Goal: Information Seeking & Learning: Learn about a topic

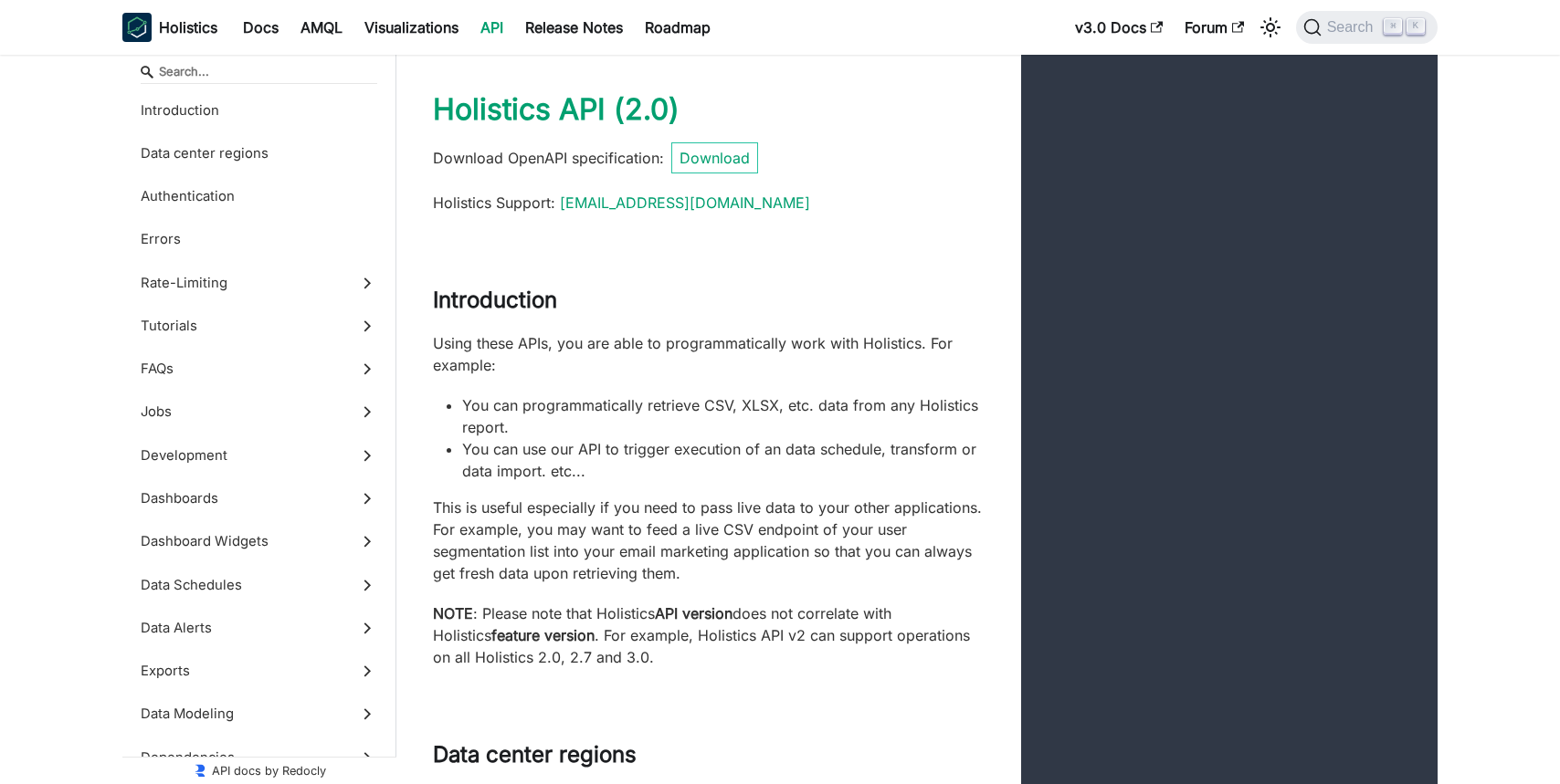
click at [775, 320] on div "Introduction" at bounding box center [709, 309] width 625 height 46
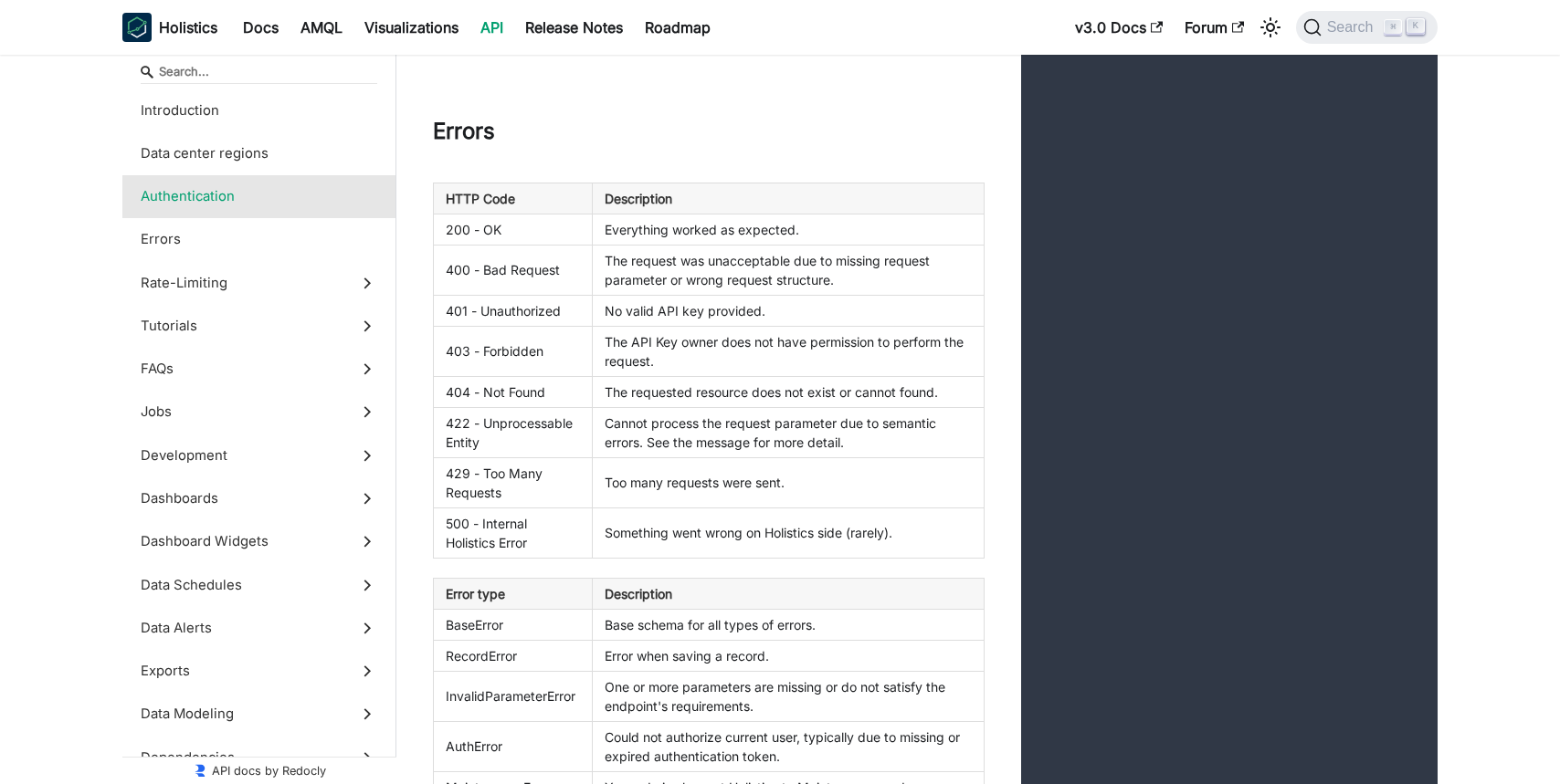
scroll to position [2504, 0]
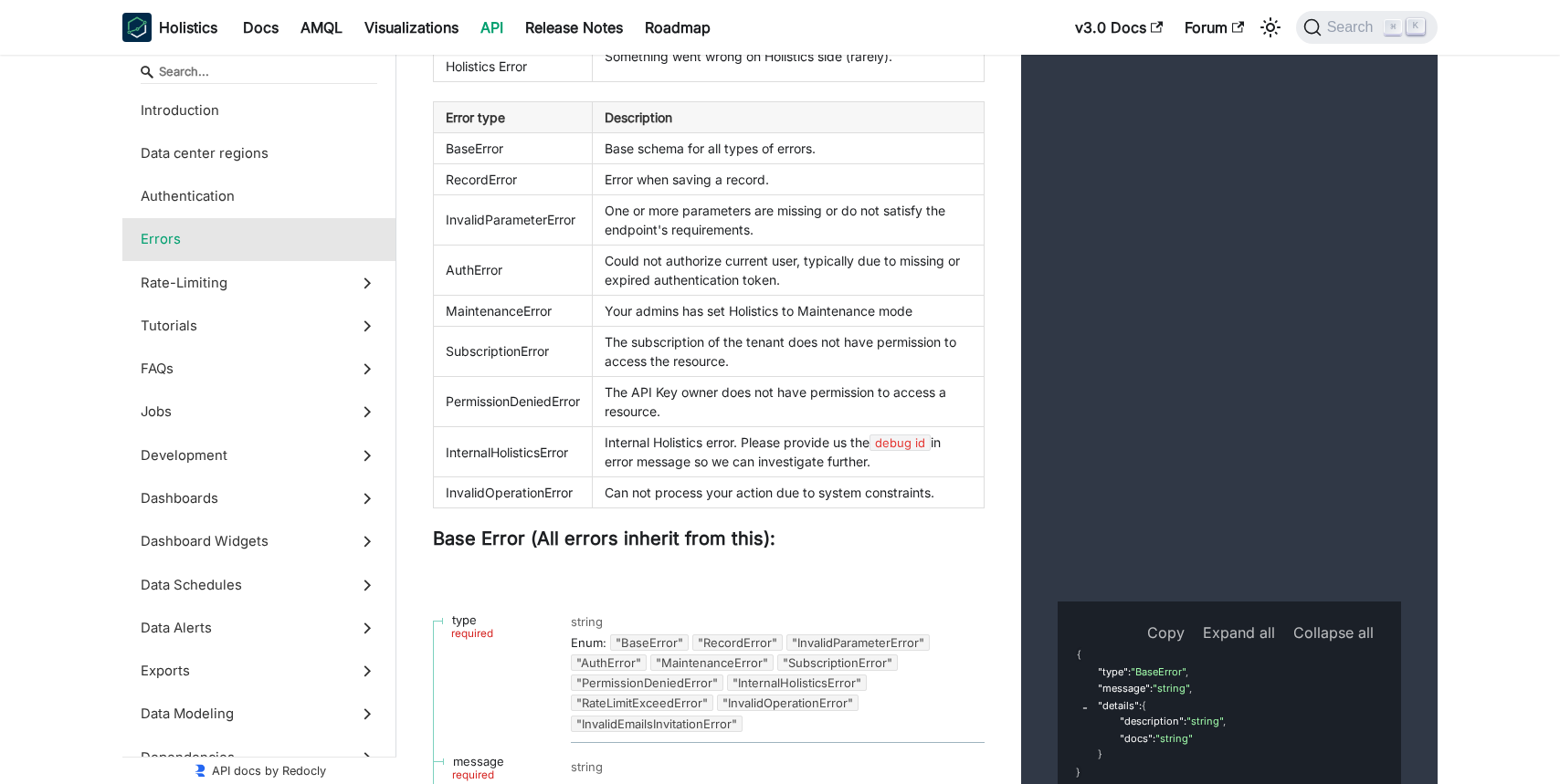
scroll to position [3216, 0]
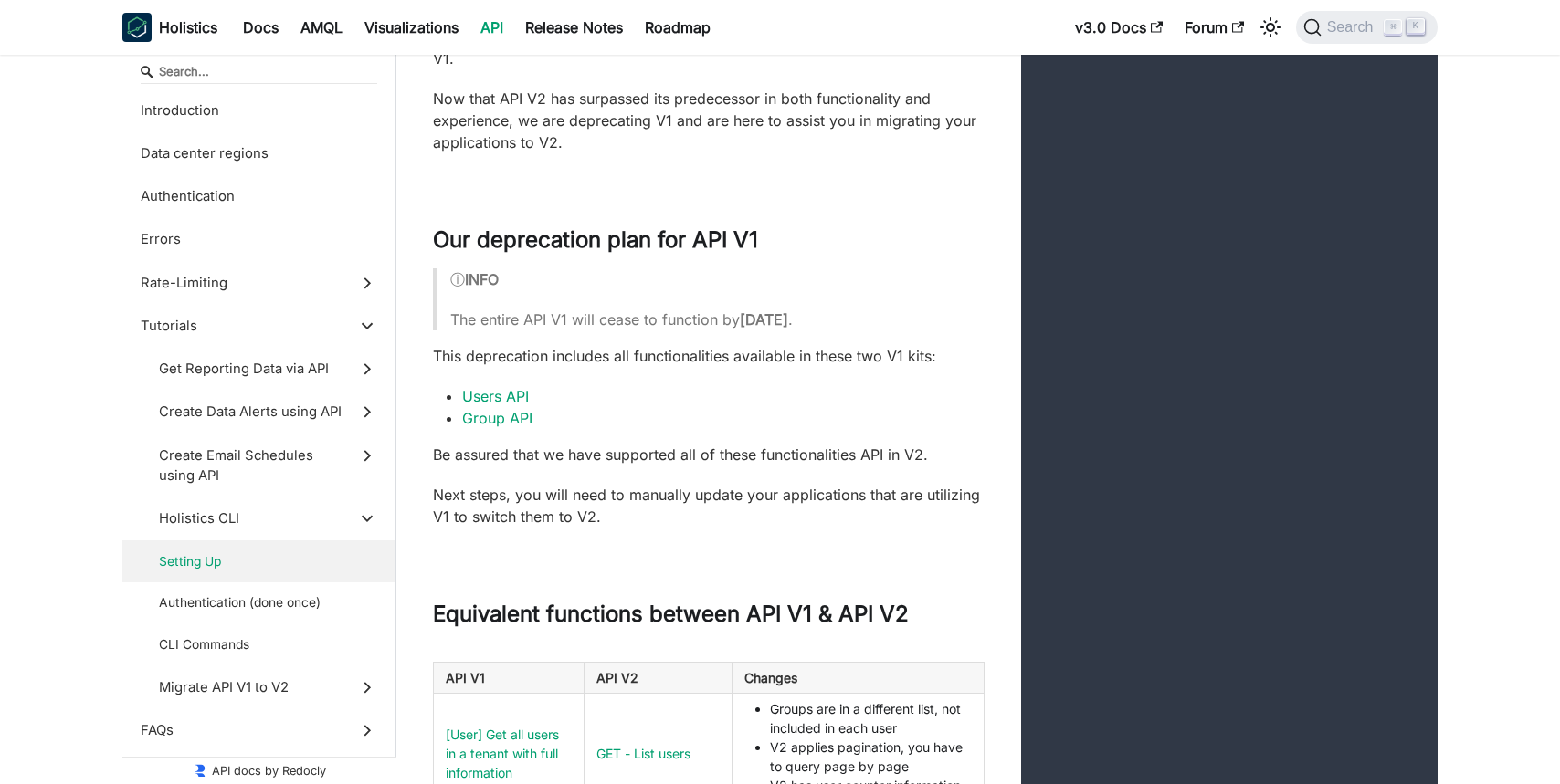
scroll to position [23863, 0]
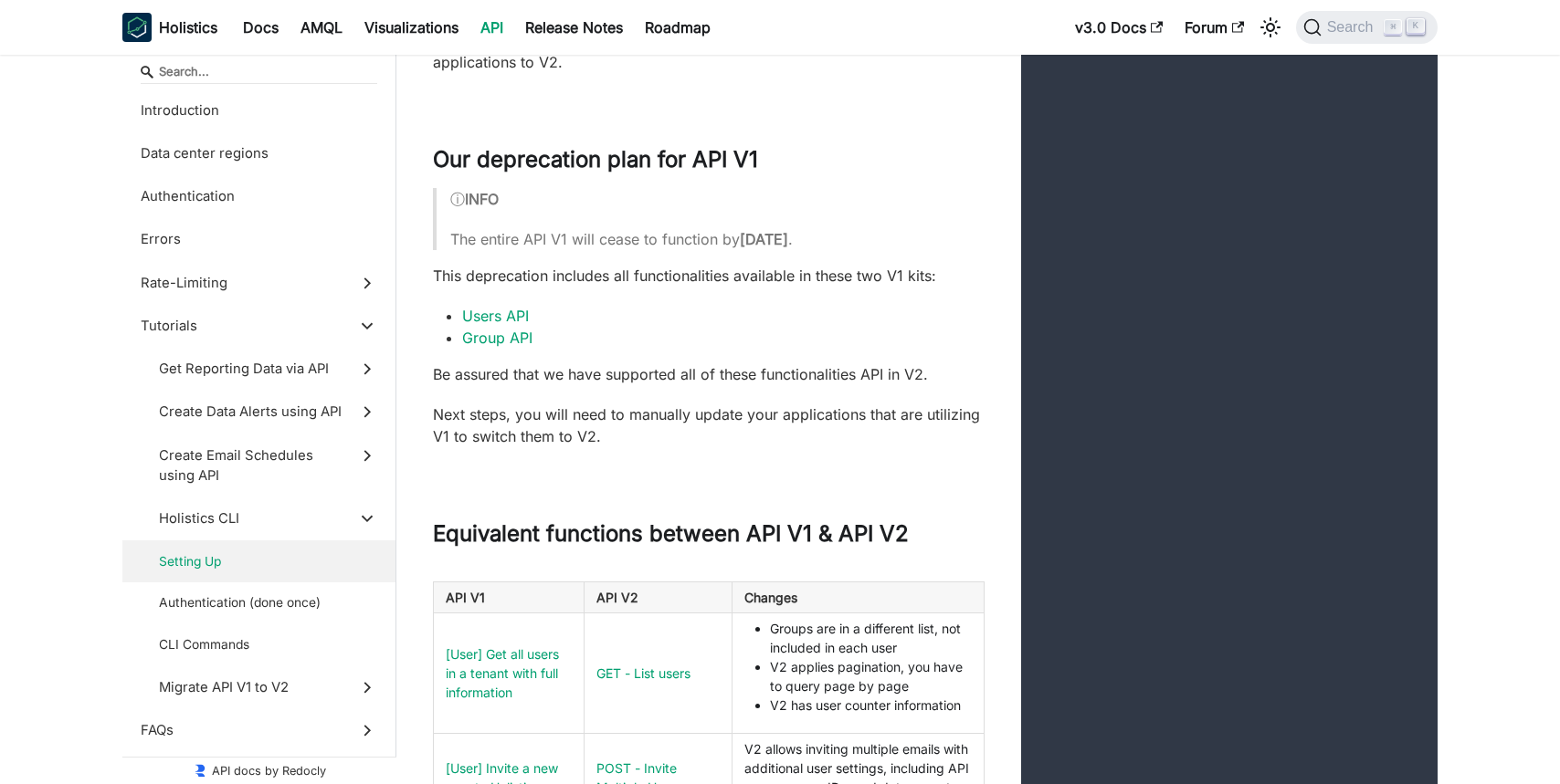
scroll to position [23931, 0]
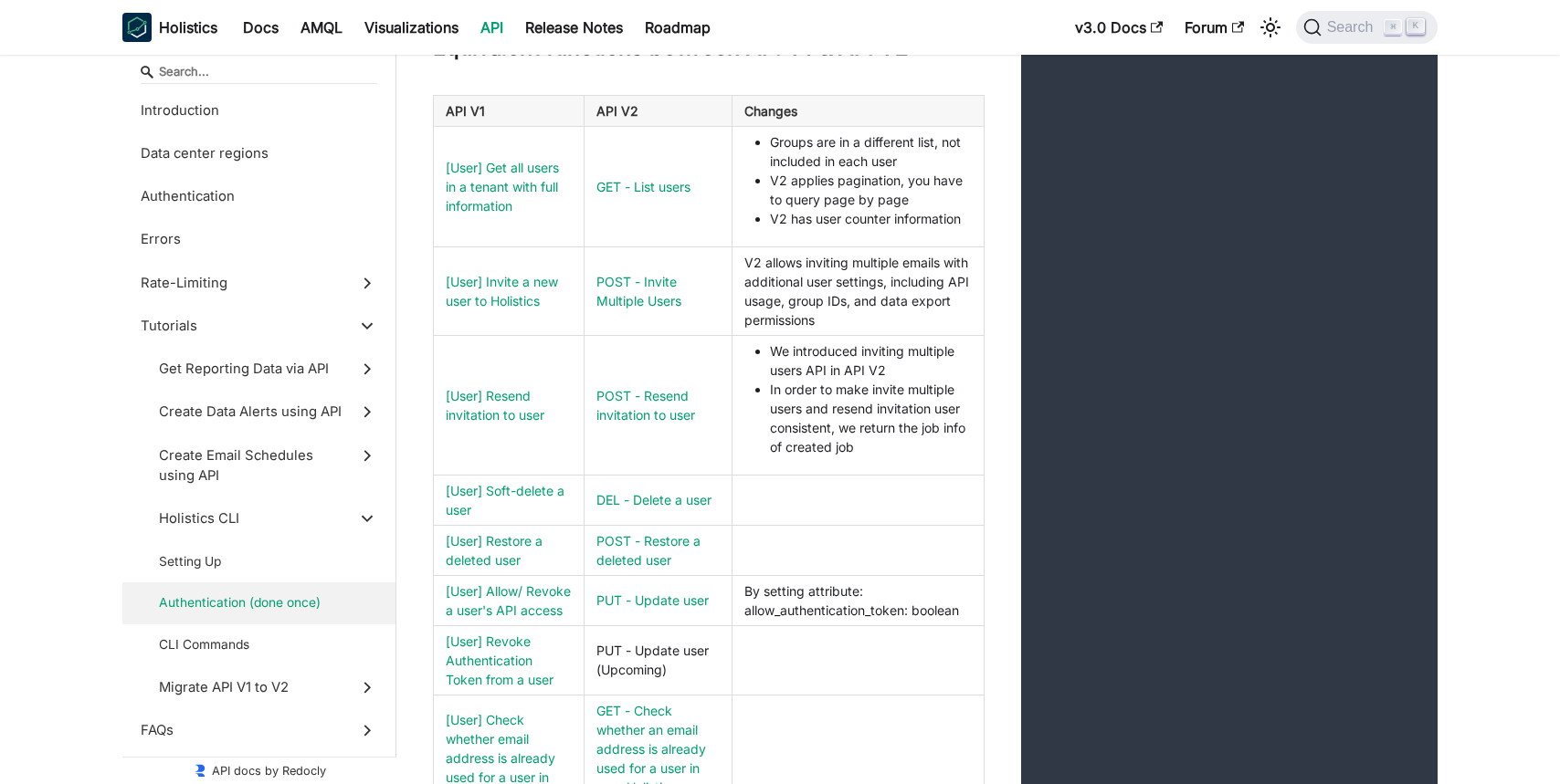
scroll to position [24418, 0]
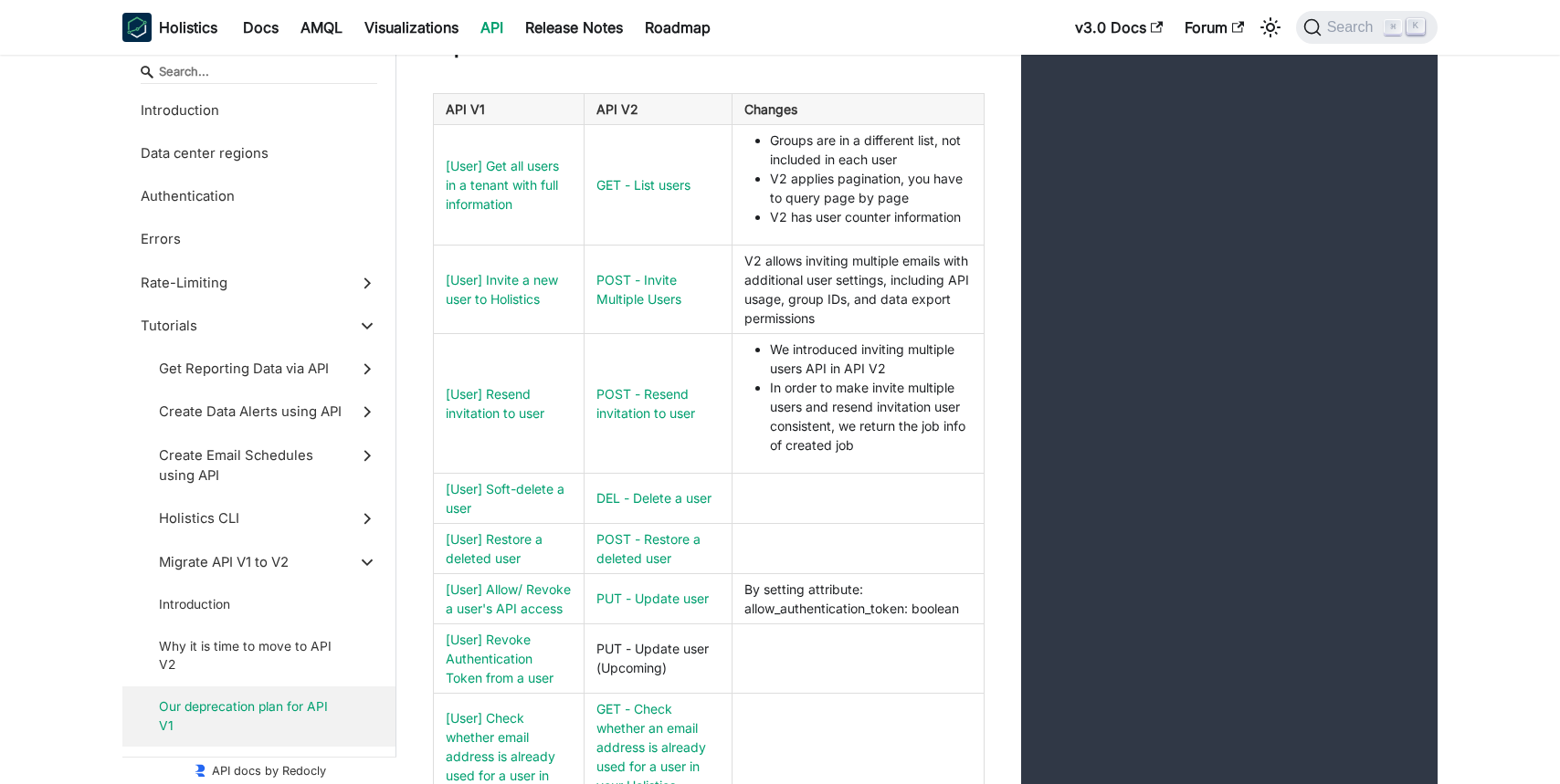
scroll to position [26309, 0]
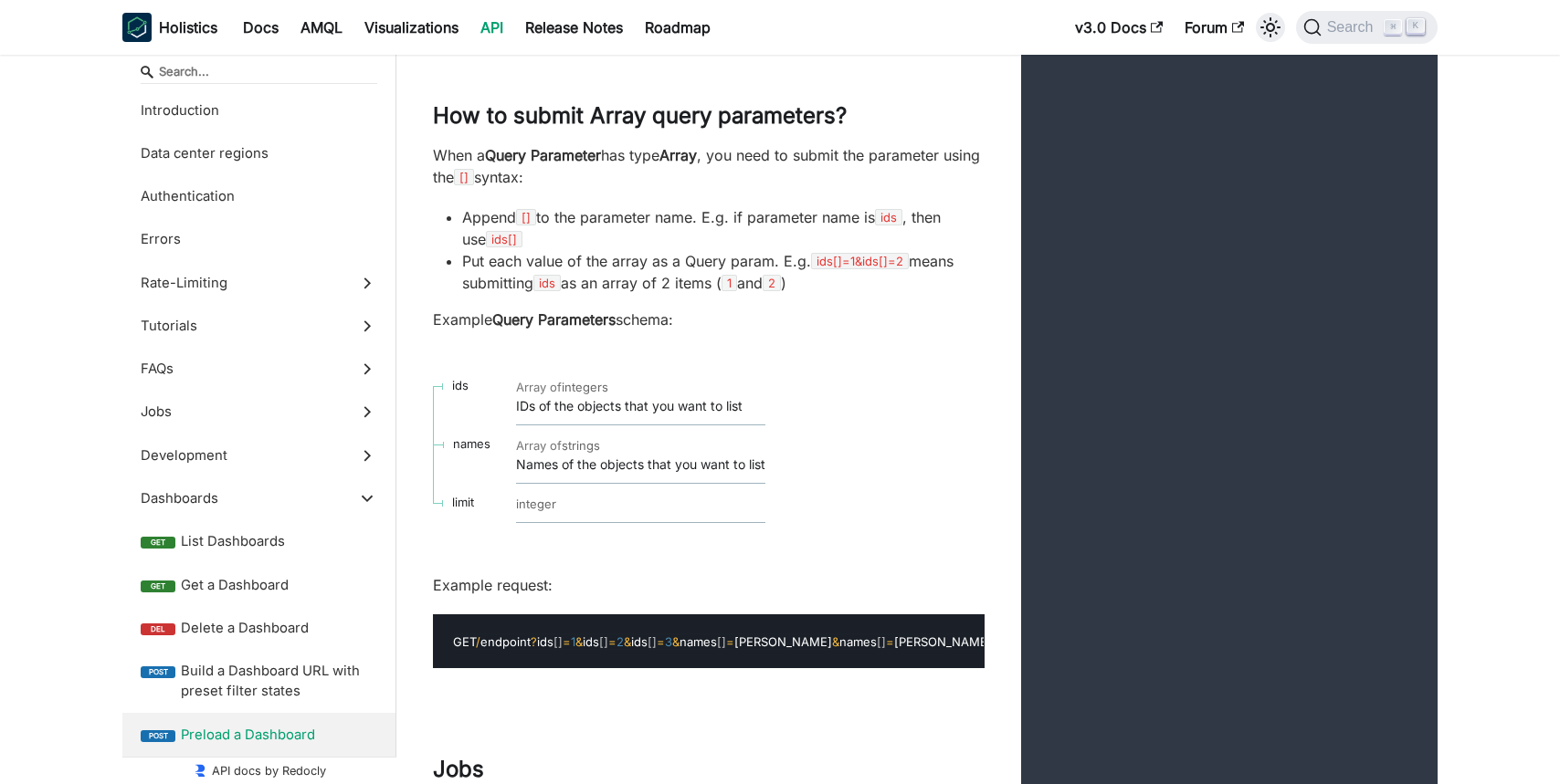
scroll to position [36924, 0]
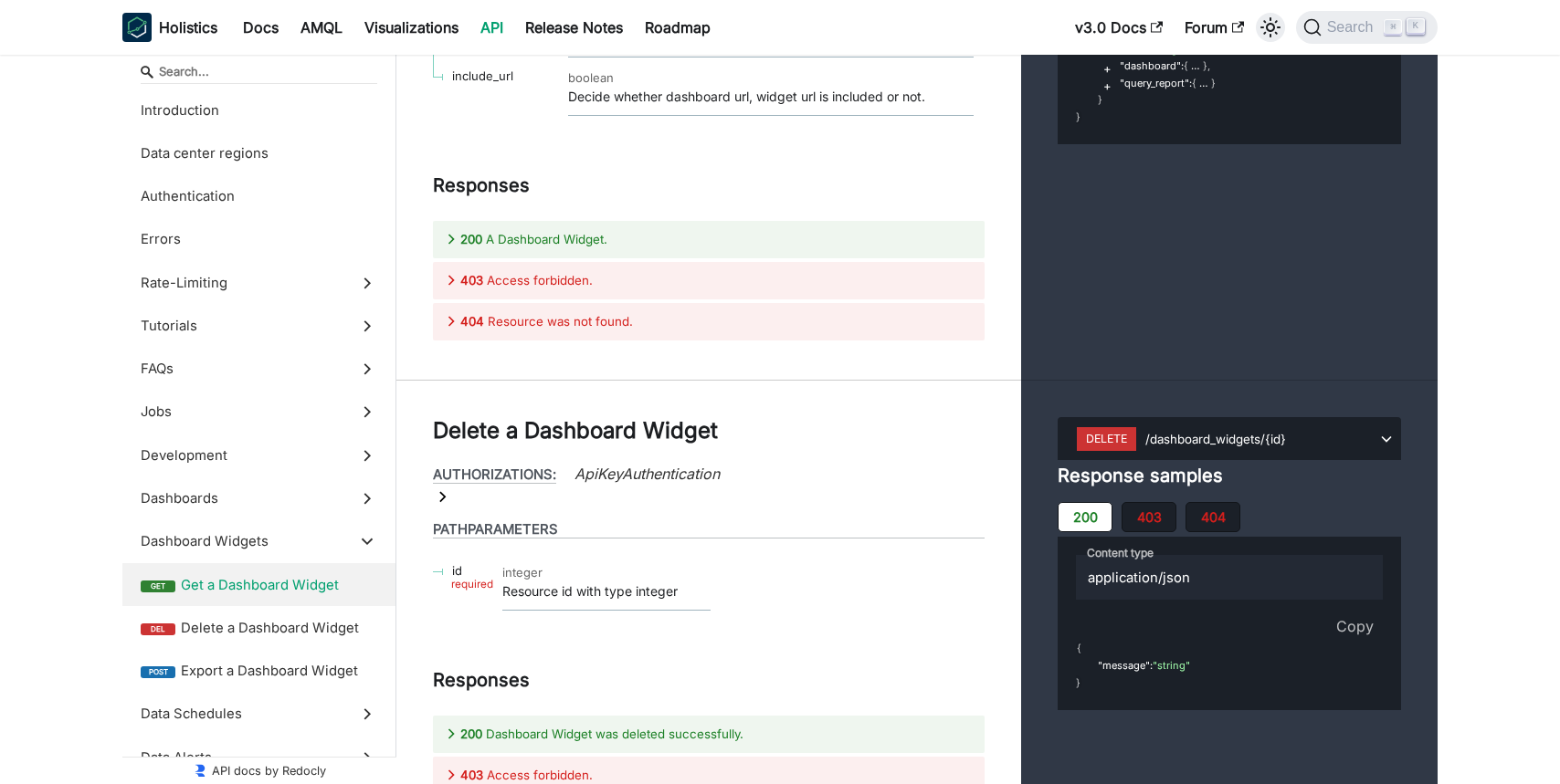
scroll to position [38549, 0]
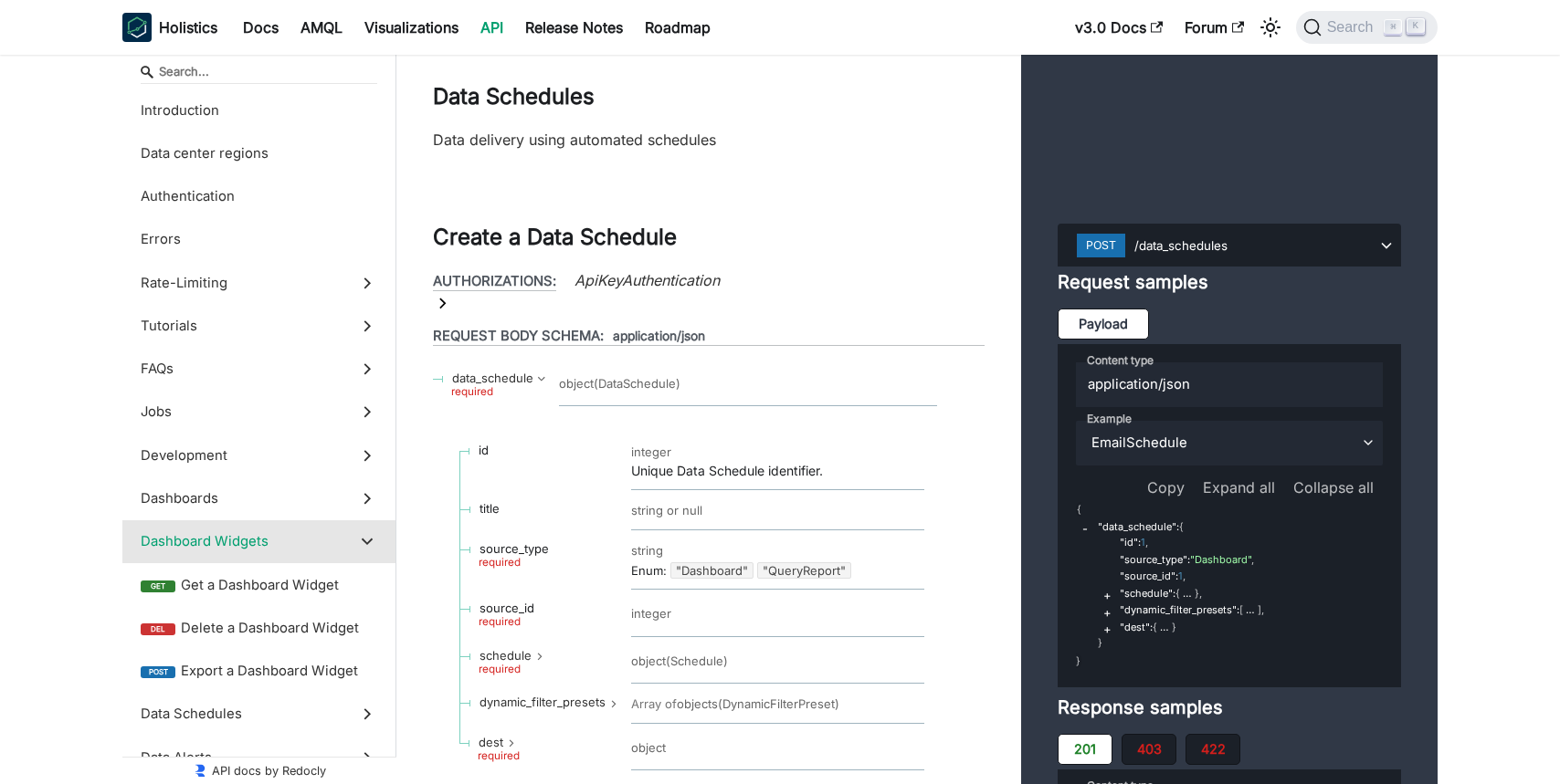
scroll to position [38480, 0]
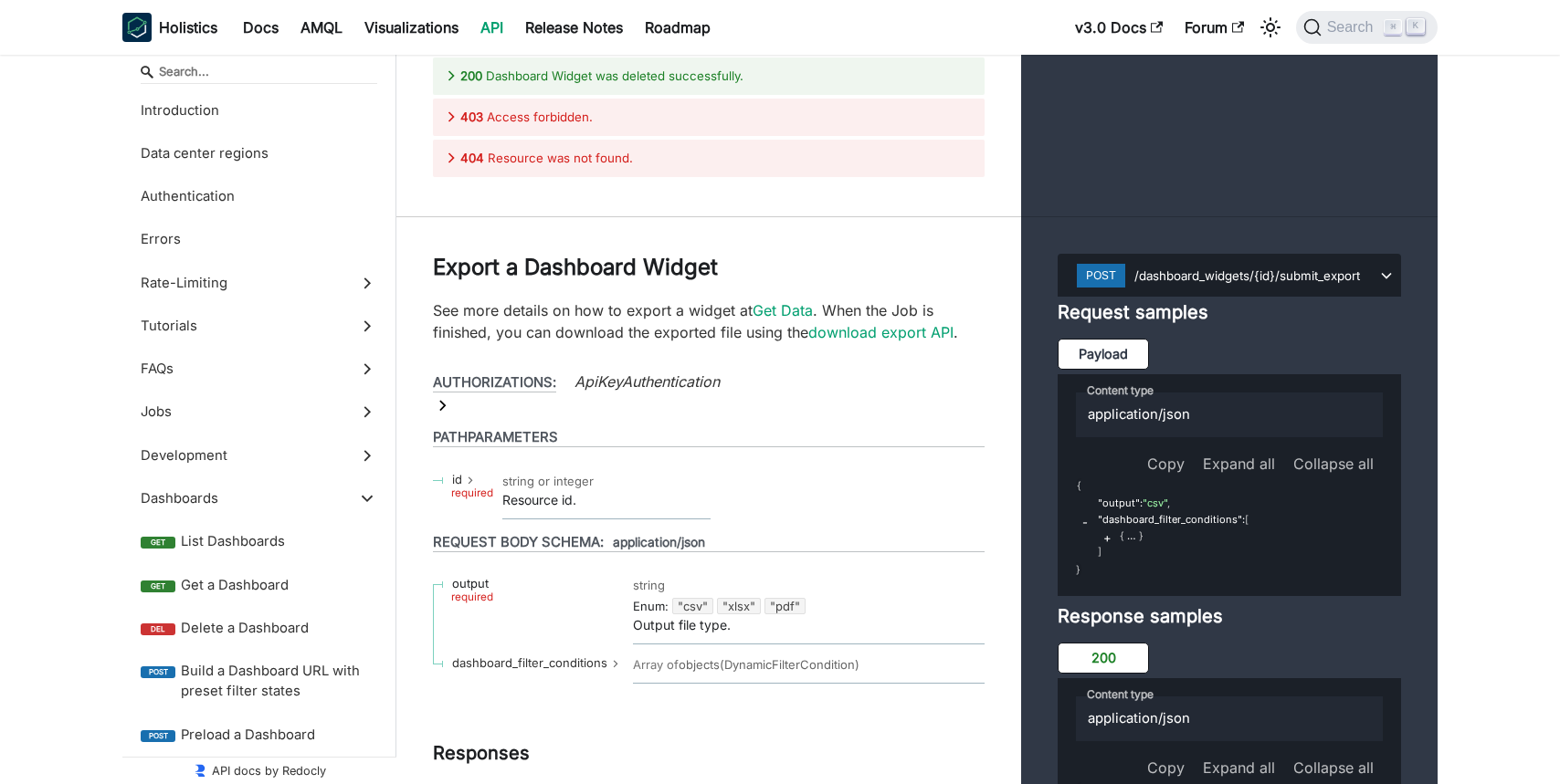
scroll to position [37581, 0]
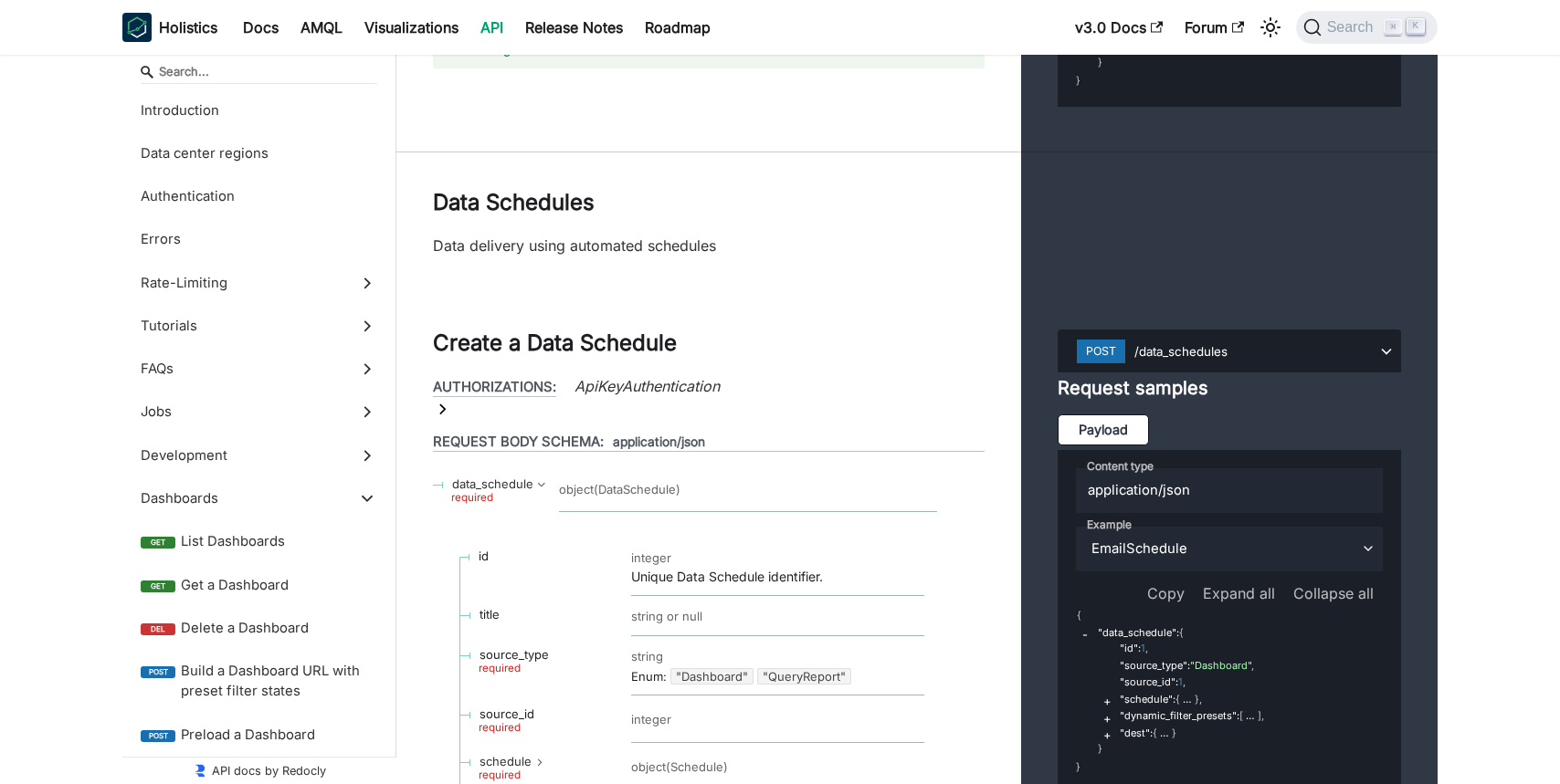
scroll to position [38391, 0]
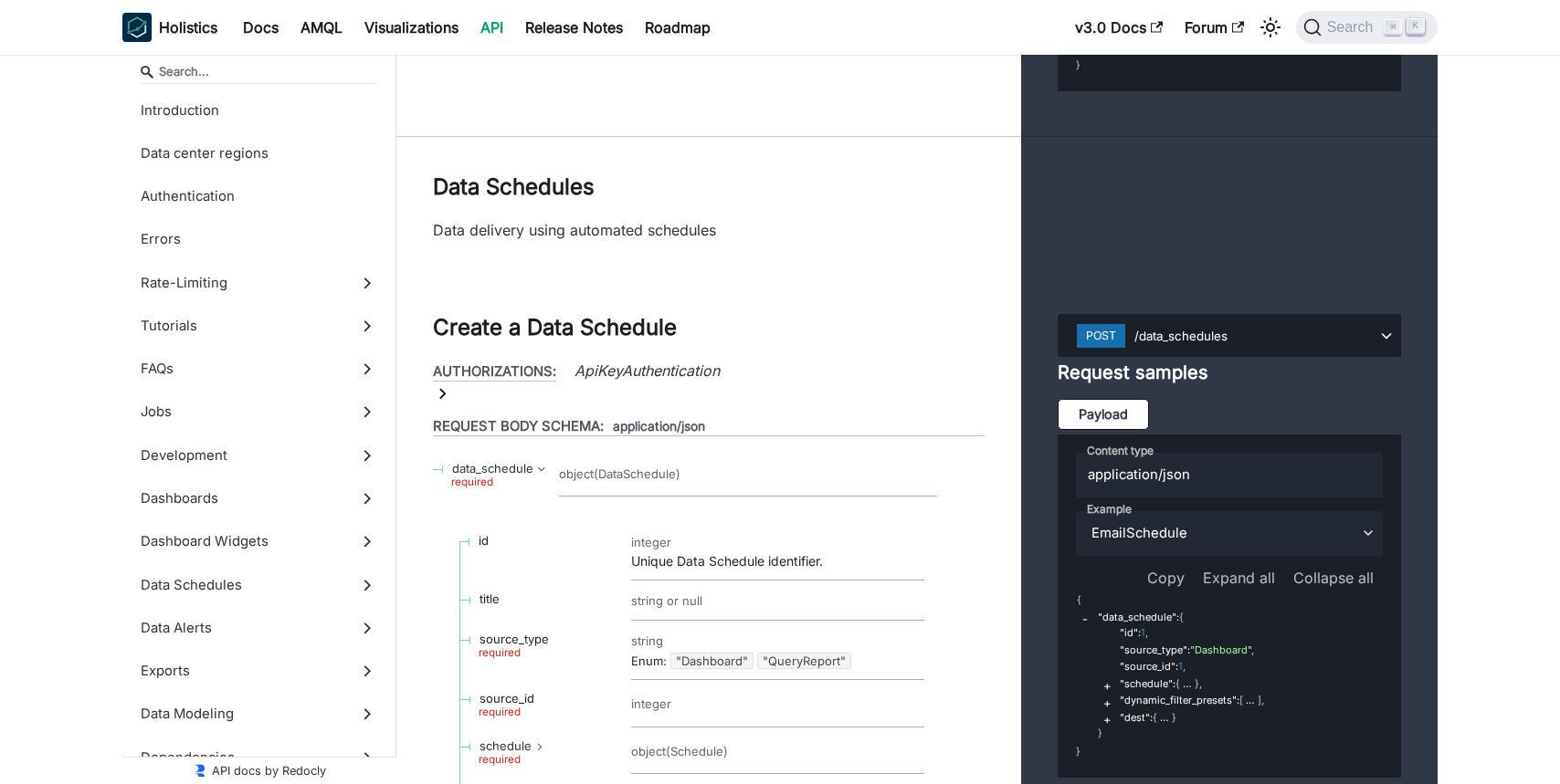
scroll to position [69217, 0]
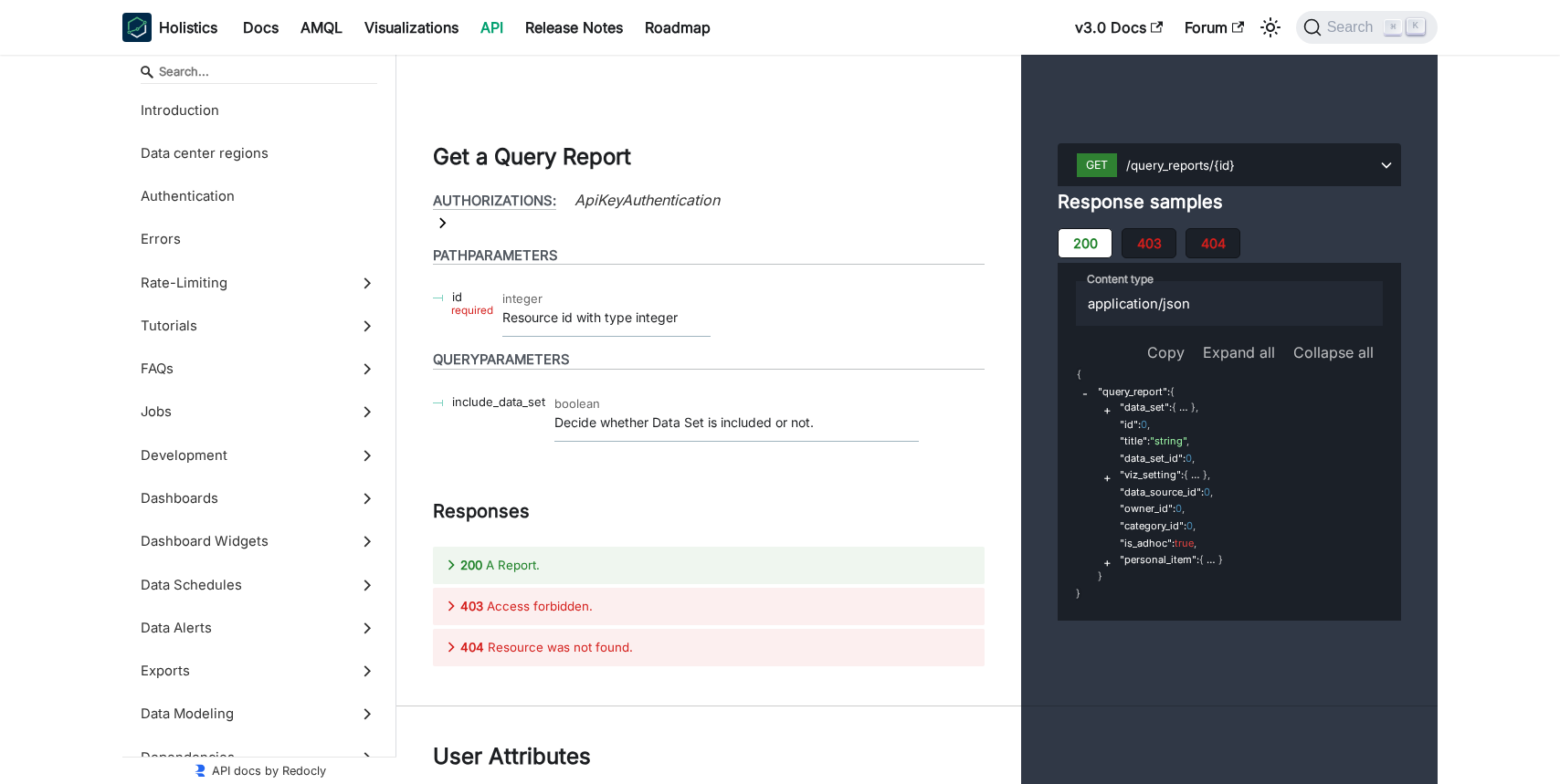
scroll to position [77403, 0]
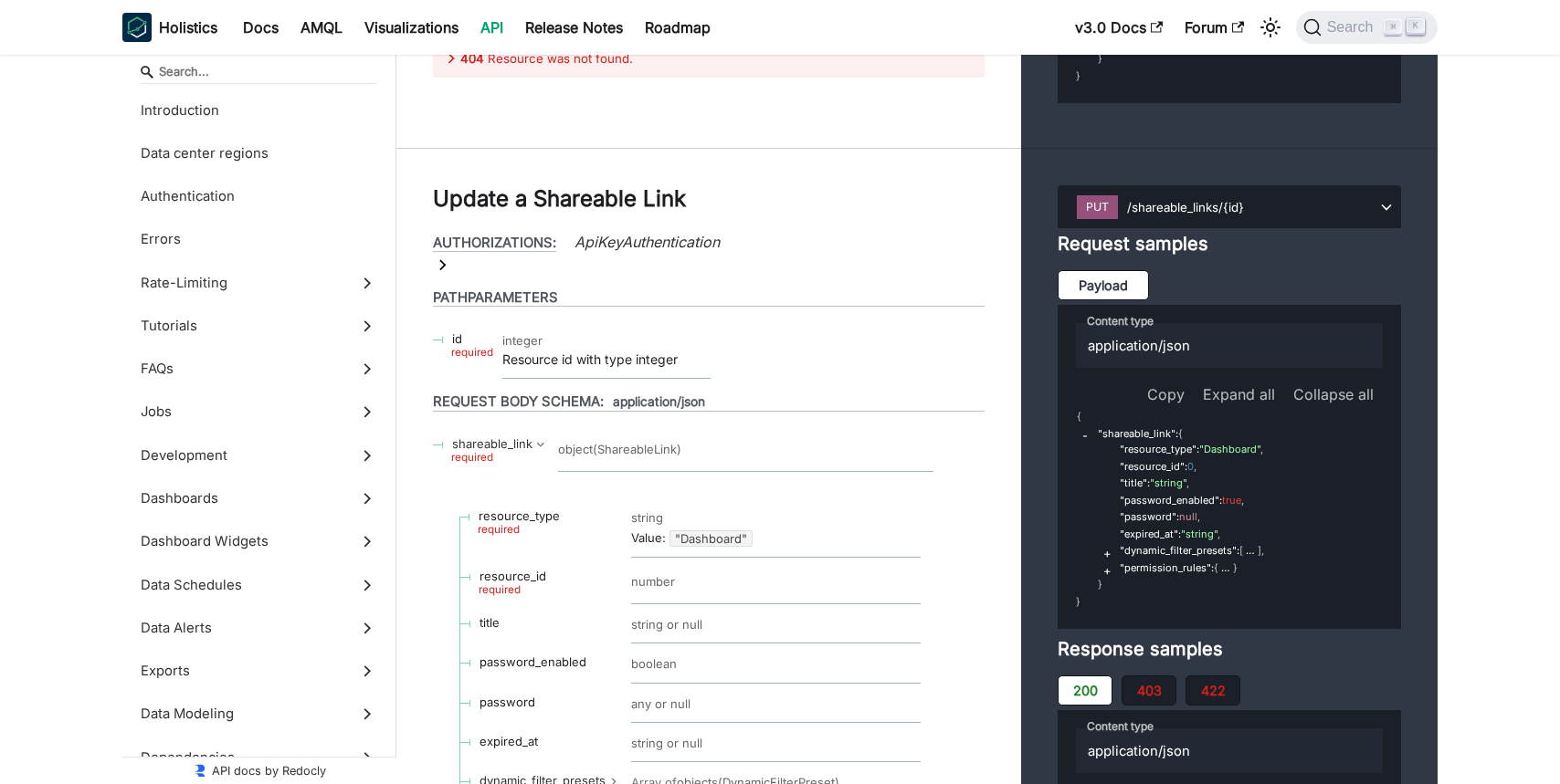
scroll to position [79016, 0]
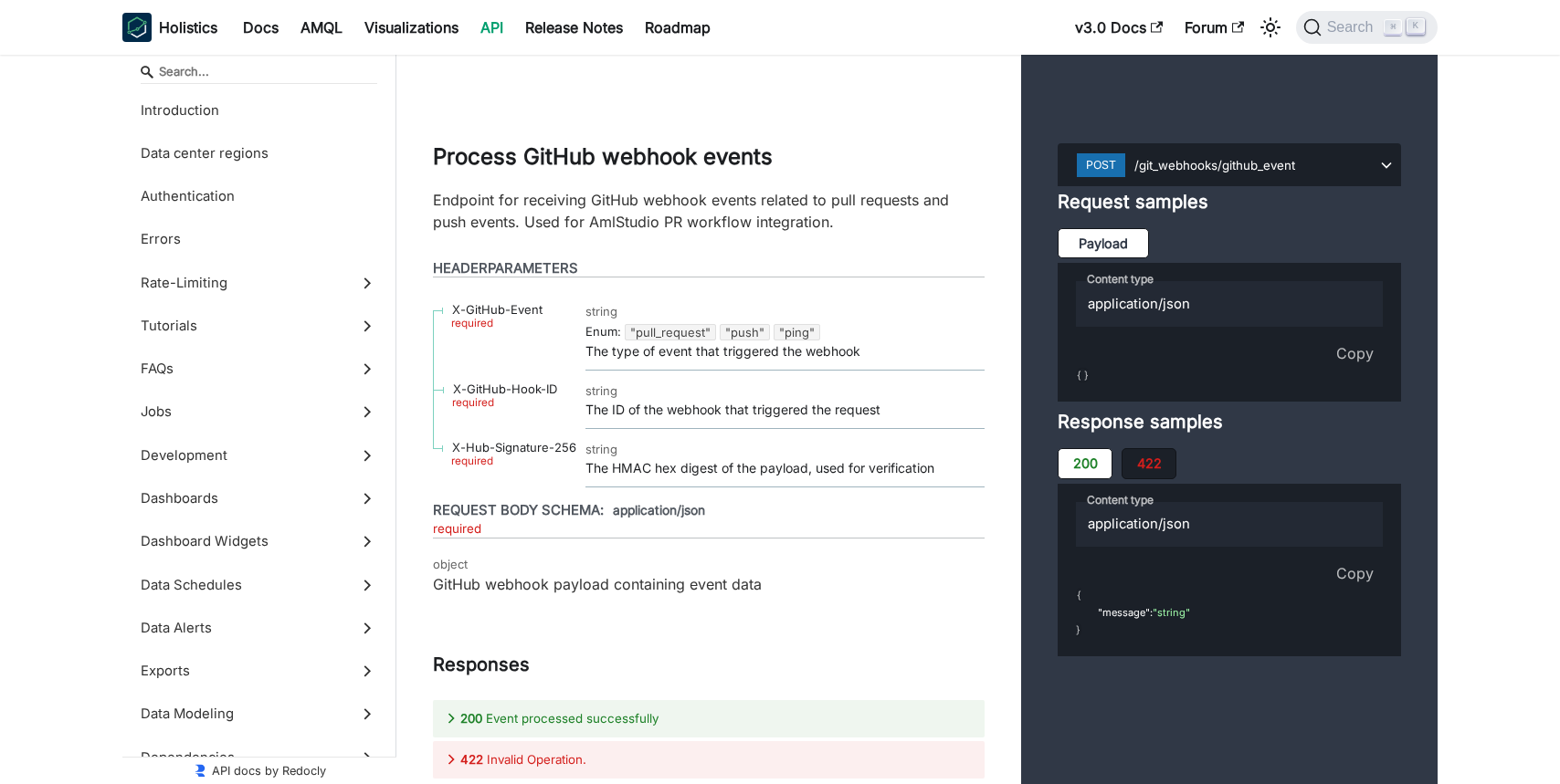
scroll to position [79793, 0]
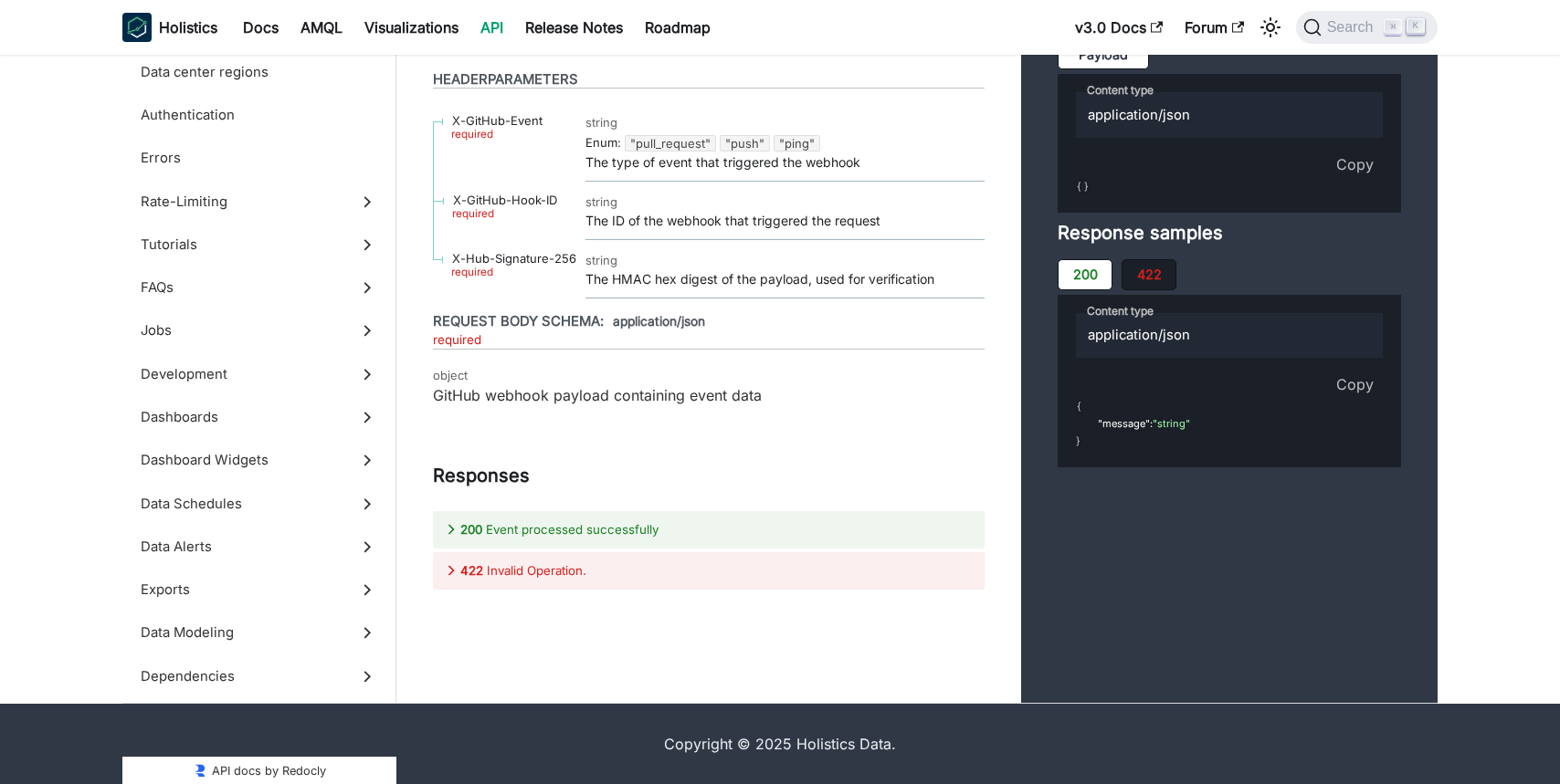
scroll to position [2027, 0]
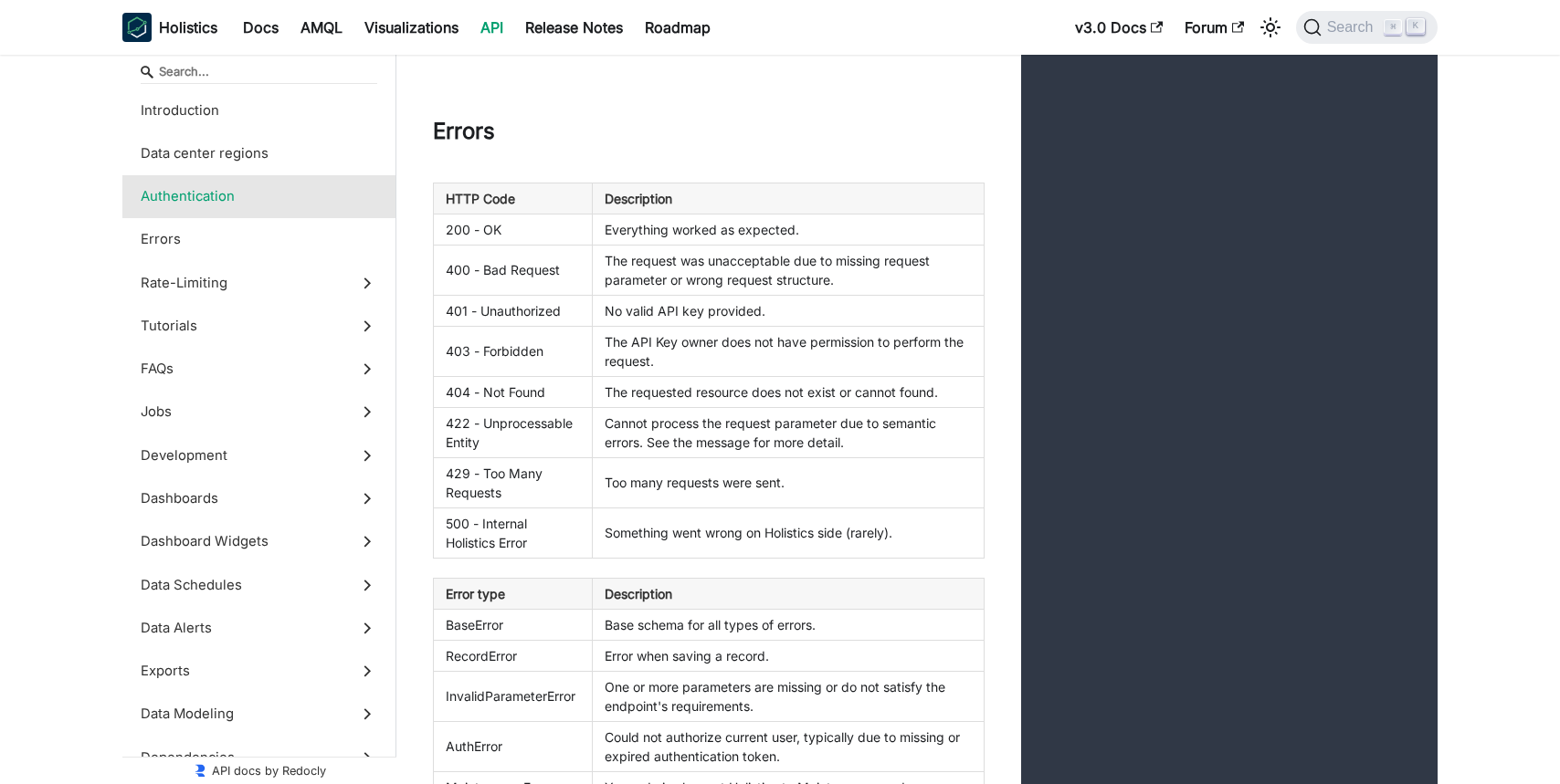
click at [732, 164] on div "Errors" at bounding box center [709, 141] width 625 height 46
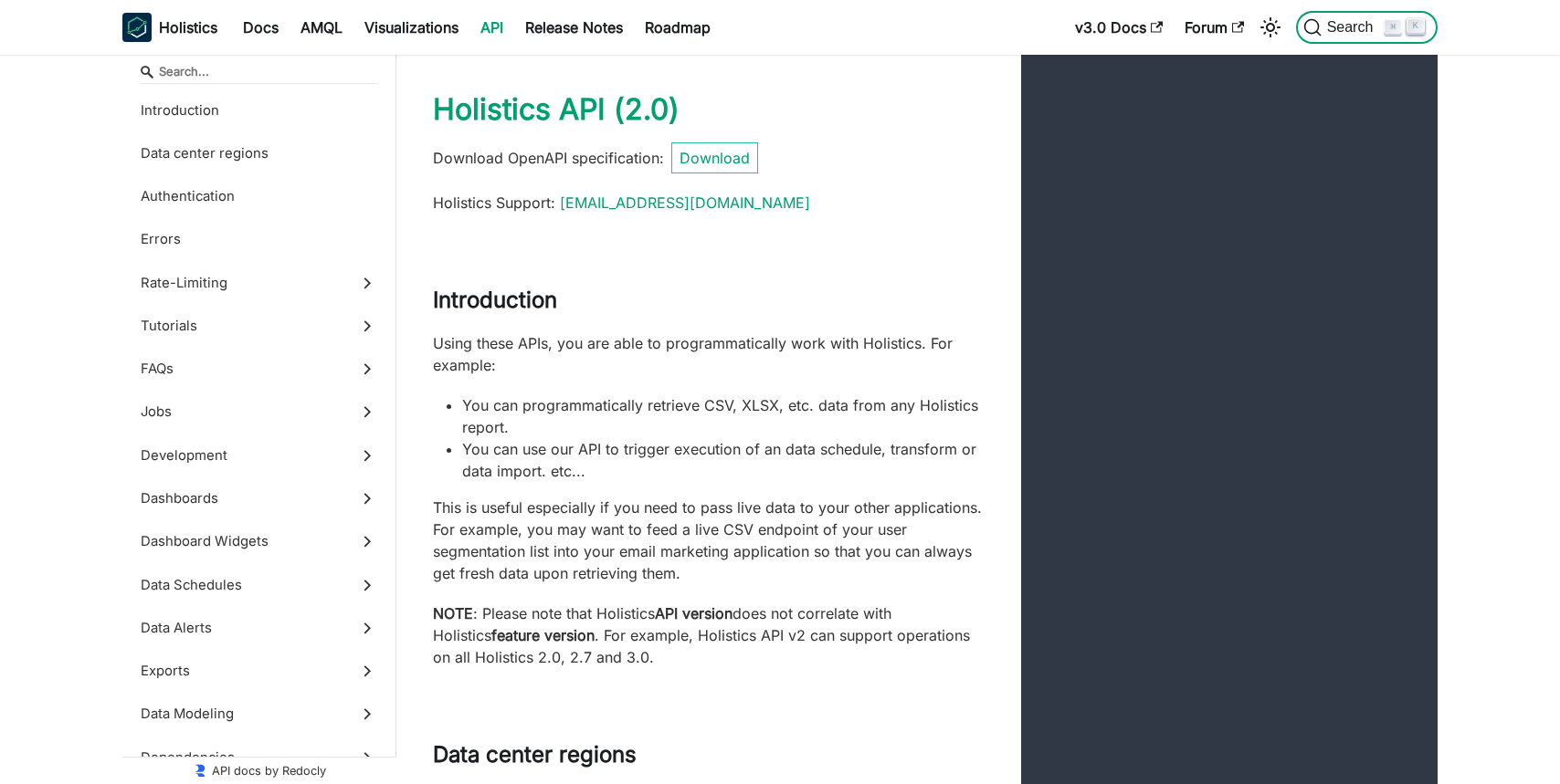
click at [1343, 23] on span "Search" at bounding box center [1353, 27] width 63 height 17
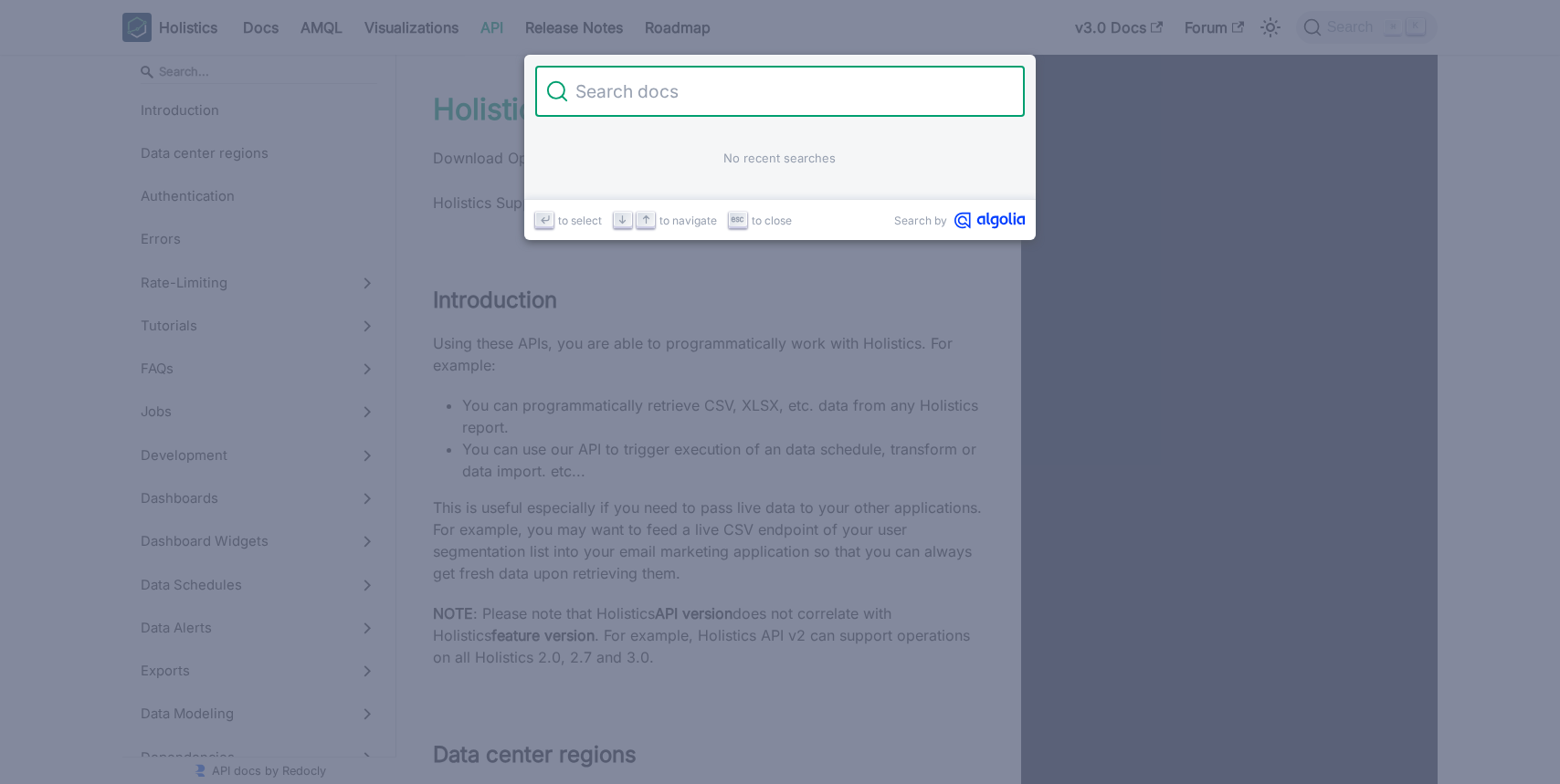
type input "row_based"
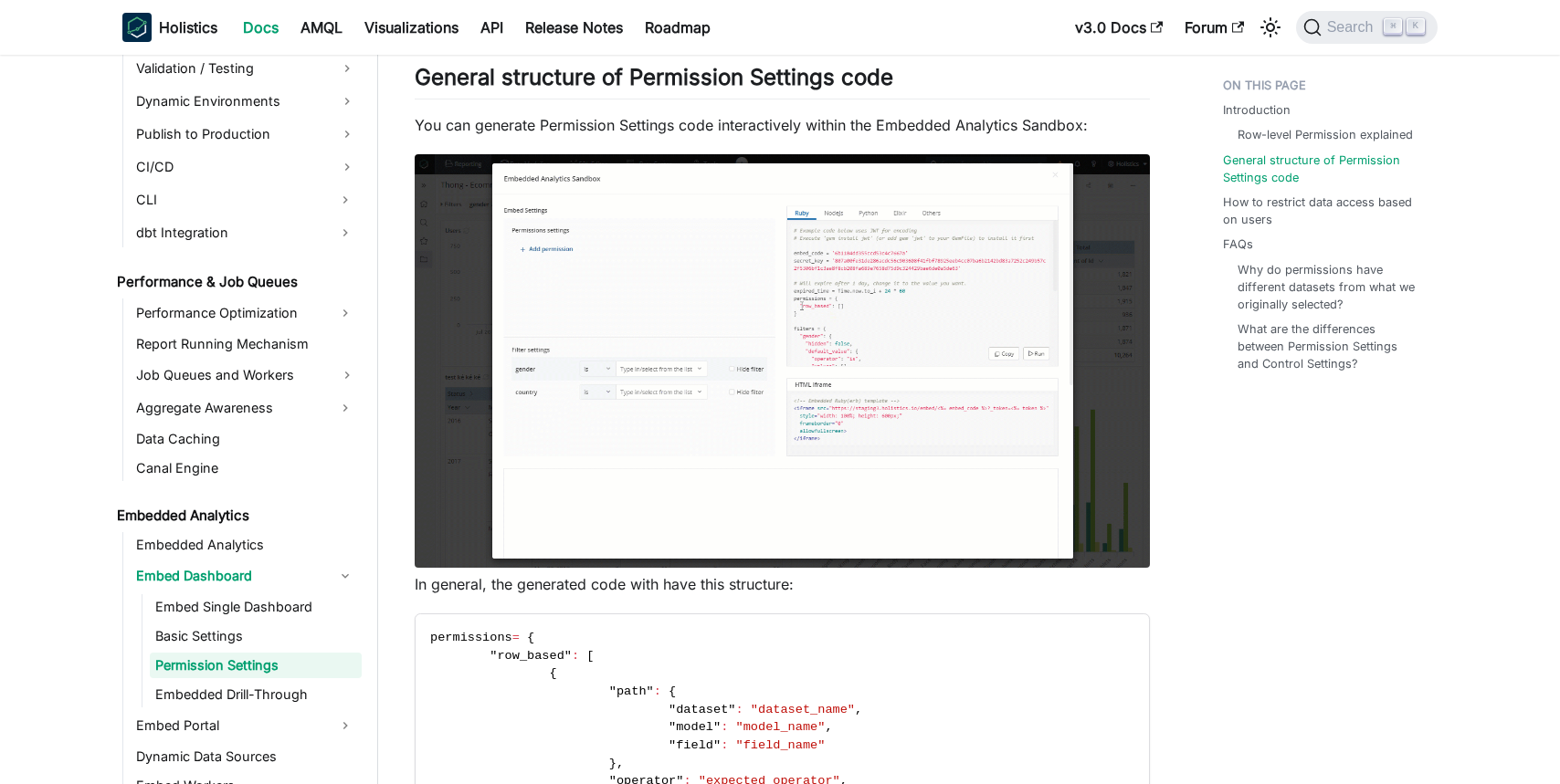
scroll to position [1439, 0]
